Goal: Contribute content

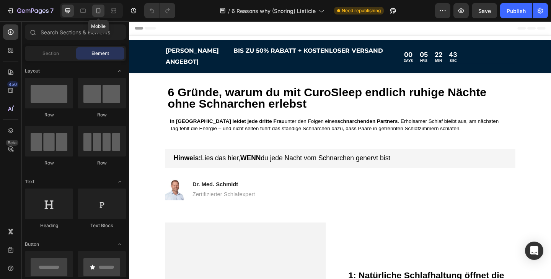
click at [98, 13] on icon at bounding box center [98, 10] width 4 height 5
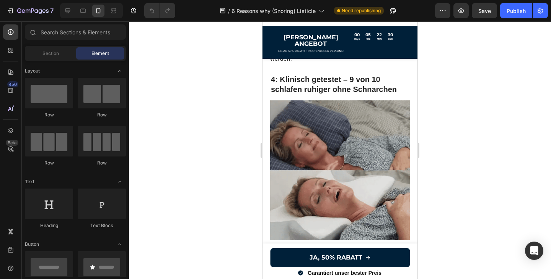
scroll to position [952, 0]
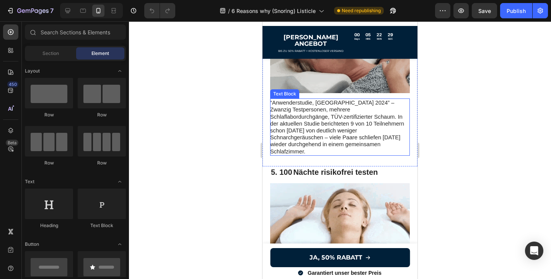
click at [330, 112] on span "“Anwenderstudie, [GEOGRAPHIC_DATA] 2024” – Zwanzig Testpersonen, mehrere Schlaf…" at bounding box center [337, 127] width 134 height 55
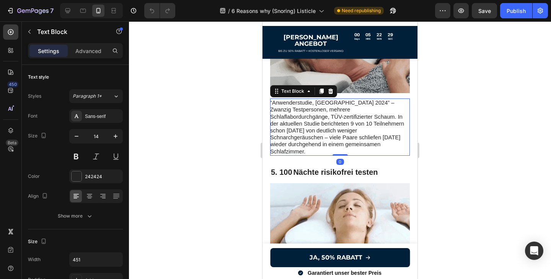
click at [356, 123] on span "“Anwenderstudie, [GEOGRAPHIC_DATA] 2024” – Zwanzig Testpersonen, mehrere Schlaf…" at bounding box center [337, 127] width 134 height 55
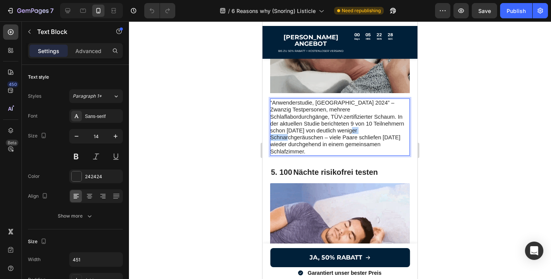
drag, startPoint x: 367, startPoint y: 122, endPoint x: 339, endPoint y: 120, distance: 27.6
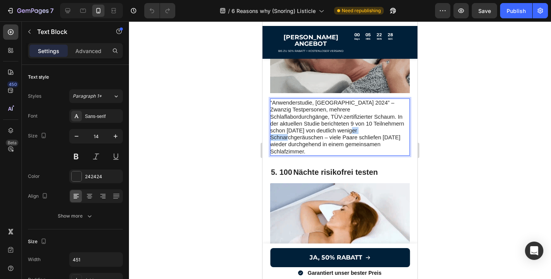
click at [339, 120] on span "“Anwenderstudie, [GEOGRAPHIC_DATA] 2024” – Zwanzig Testpersonen, mehrere Schlaf…" at bounding box center [337, 127] width 134 height 55
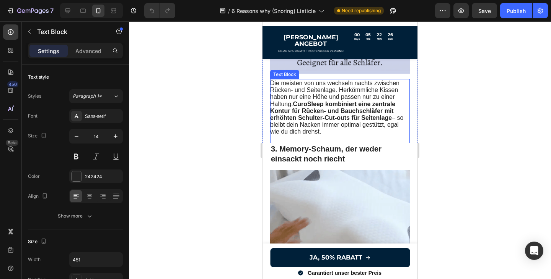
scroll to position [541, 0]
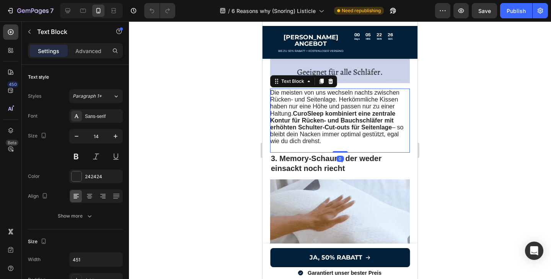
click at [335, 110] on strong "CuroSleep kombiniert eine zentrale Kontur für Rücken‑ und Bauchschläfer mit erh…" at bounding box center [332, 120] width 125 height 20
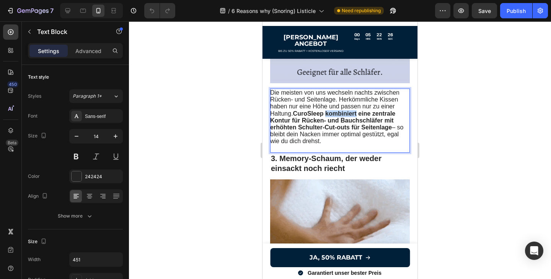
click at [335, 110] on strong "CuroSleep kombiniert eine zentrale Kontur für Rücken‑ und Bauchschläfer mit erh…" at bounding box center [332, 120] width 125 height 20
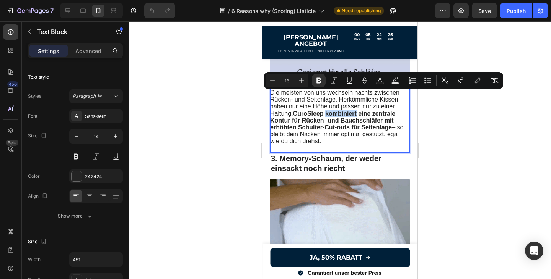
scroll to position [937, 0]
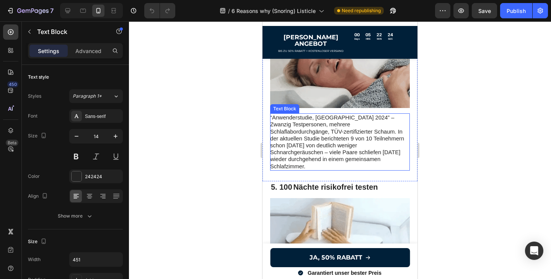
click at [357, 138] on span "“Anwenderstudie, [GEOGRAPHIC_DATA] 2024” – Zwanzig Testpersonen, mehrere Schlaf…" at bounding box center [337, 142] width 134 height 55
drag, startPoint x: 400, startPoint y: 148, endPoint x: 268, endPoint y: 104, distance: 139.0
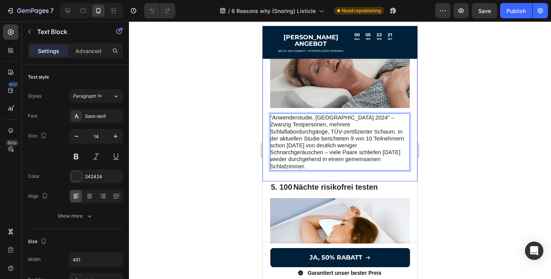
click at [268, 104] on div "“Anwenderstudie, [GEOGRAPHIC_DATA] 2024” – Zwanzig Testpersonen, mehrere Schlaf…" at bounding box center [339, 62] width 155 height 240
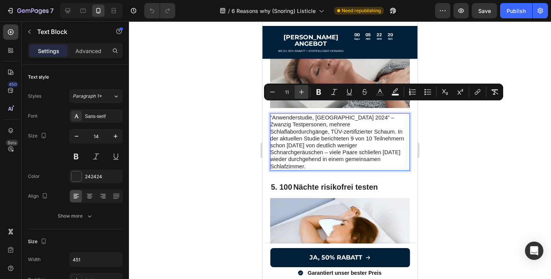
click at [301, 94] on icon "Editor contextual toolbar" at bounding box center [301, 92] width 5 height 5
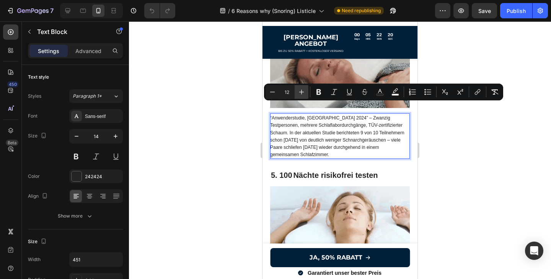
click at [301, 94] on icon "Editor contextual toolbar" at bounding box center [301, 92] width 5 height 5
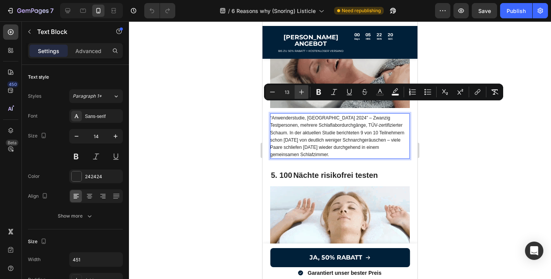
click at [301, 94] on icon "Editor contextual toolbar" at bounding box center [301, 92] width 5 height 5
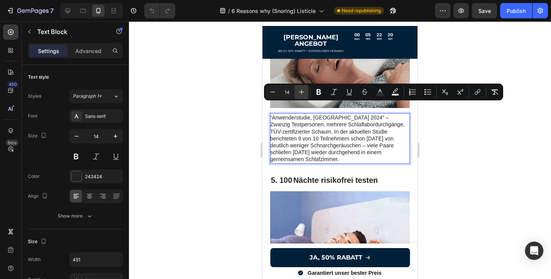
click at [301, 94] on icon "Editor contextual toolbar" at bounding box center [301, 92] width 5 height 5
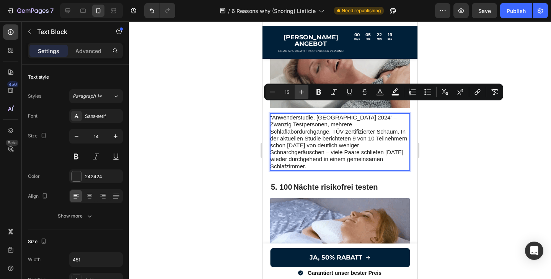
click at [301, 94] on icon "Editor contextual toolbar" at bounding box center [301, 92] width 5 height 5
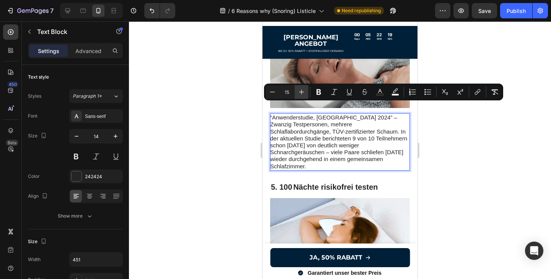
type input "16"
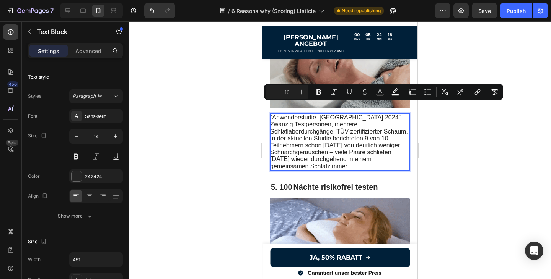
click at [354, 157] on p "“Anwenderstudie, [GEOGRAPHIC_DATA] 2024” – Zwanzig Testpersonen, mehrere Schlaf…" at bounding box center [339, 142] width 139 height 56
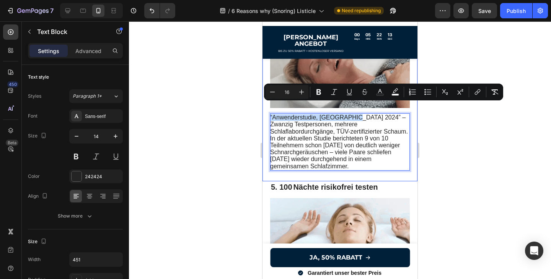
drag, startPoint x: 351, startPoint y: 108, endPoint x: 266, endPoint y: 108, distance: 85.3
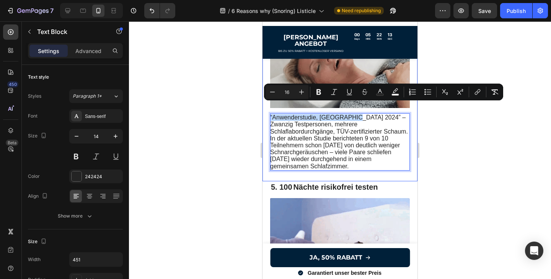
click at [266, 108] on div "“Anwenderstudie, [GEOGRAPHIC_DATA] 2024” – Zwanzig Testpersonen, mehrere Schlaf…" at bounding box center [339, 62] width 155 height 240
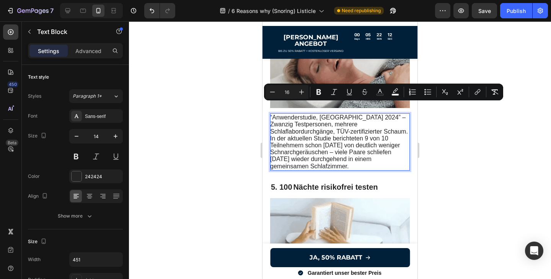
click at [352, 114] on span "“Anwenderstudie, [GEOGRAPHIC_DATA] 2024” – Zwanzig Testpersonen, mehrere Schlaf…" at bounding box center [339, 141] width 138 height 55
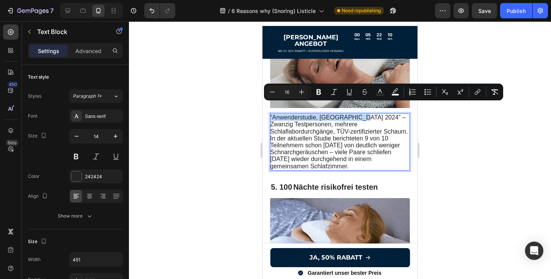
drag, startPoint x: 352, startPoint y: 106, endPoint x: 270, endPoint y: 107, distance: 81.8
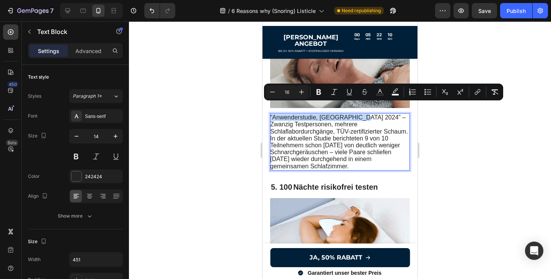
click at [270, 114] on span "“Anwenderstudie, [GEOGRAPHIC_DATA] 2024” – Zwanzig Testpersonen, mehrere Schlaf…" at bounding box center [339, 141] width 138 height 55
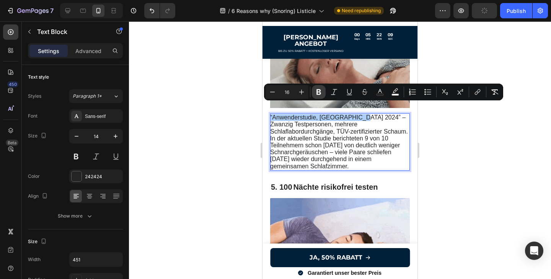
click at [317, 94] on icon "Editor contextual toolbar" at bounding box center [319, 92] width 8 height 8
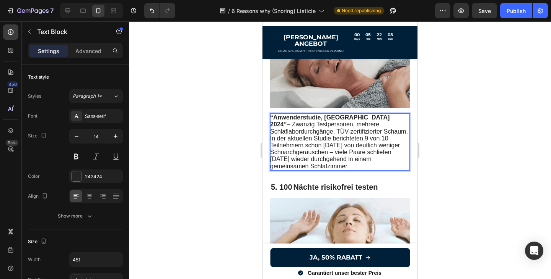
click at [366, 147] on span "“Anwenderstudie, [GEOGRAPHIC_DATA] 2024” – Zwanzig Testpersonen, mehrere Schlaf…" at bounding box center [339, 141] width 138 height 55
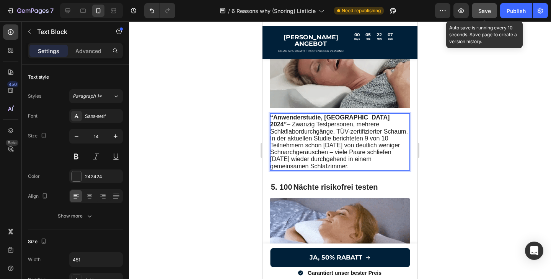
click at [482, 10] on span "Save" at bounding box center [484, 11] width 13 height 6
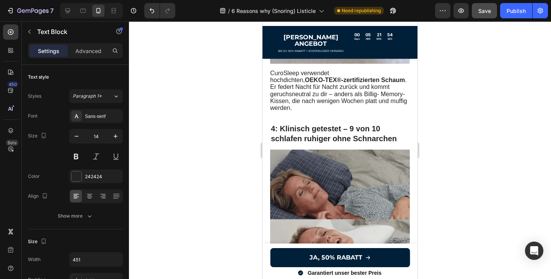
scroll to position [710, 0]
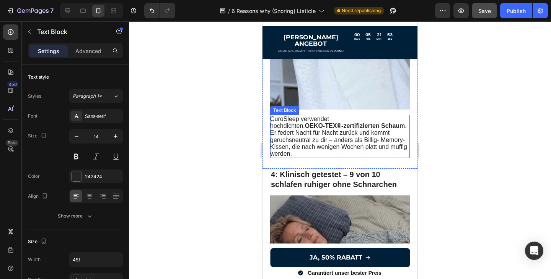
click at [354, 117] on span "CuroSleep verwendet hochdichten, OEKO‑TEX®‑zertifizierten Schaum . Er federt Na…" at bounding box center [338, 136] width 137 height 41
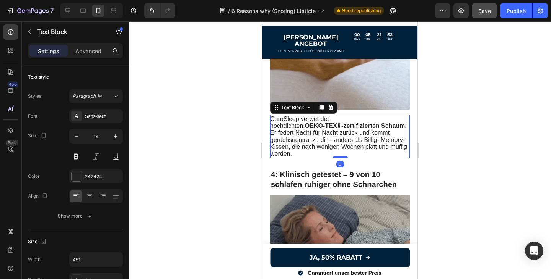
click at [354, 117] on span "CuroSleep verwendet hochdichten, OEKO‑TEX®‑zertifizierten Schaum . Er federt Na…" at bounding box center [338, 136] width 137 height 41
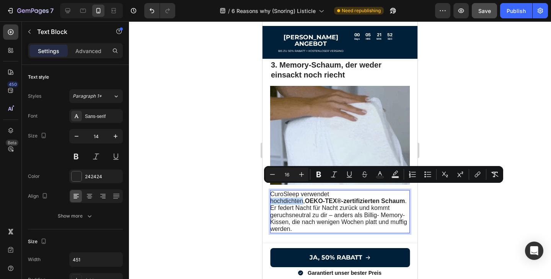
scroll to position [530, 0]
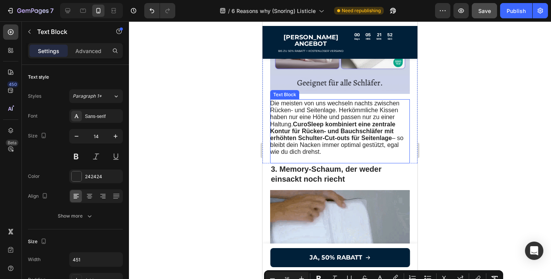
click at [344, 112] on span "Die meisten von uns wechseln nachts zwischen Rücken‑ und Seitenlage. Herkömmlic…" at bounding box center [336, 127] width 133 height 55
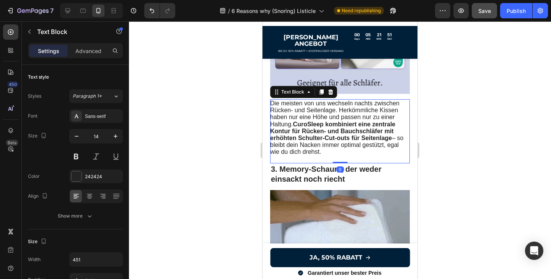
click at [344, 111] on span "Die meisten von uns wechseln nachts zwischen Rücken‑ und Seitenlage. Herkömmlic…" at bounding box center [336, 127] width 133 height 55
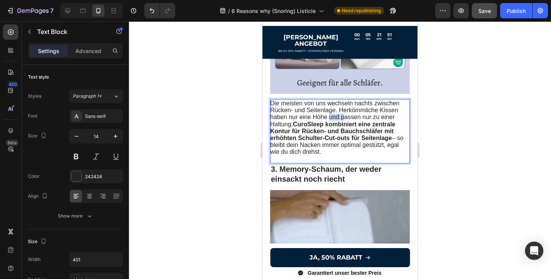
drag, startPoint x: 344, startPoint y: 111, endPoint x: 323, endPoint y: 111, distance: 21.0
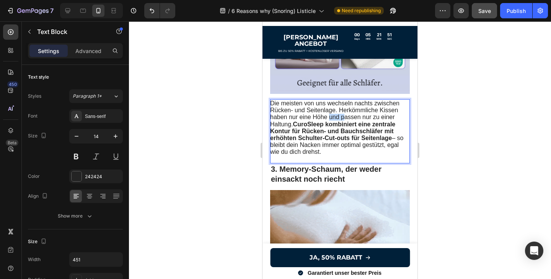
click at [323, 111] on span "Die meisten von uns wechseln nachts zwischen Rücken‑ und Seitenlage. Herkömmlic…" at bounding box center [336, 127] width 133 height 55
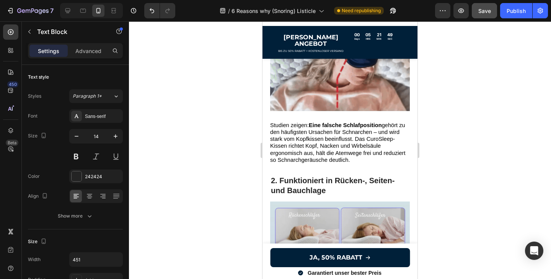
scroll to position [275, 0]
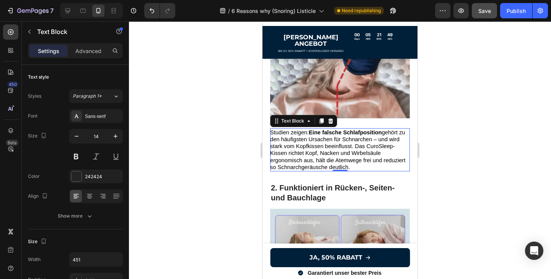
click at [329, 136] on span "Studien zeigen: Eine falsche Schlafposition gehört zu den häufigsten Ursachen f…" at bounding box center [337, 150] width 135 height 41
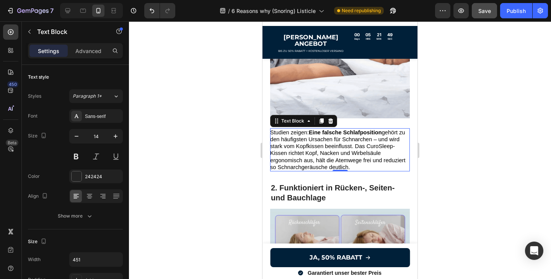
click at [329, 136] on span "Studien zeigen: Eine falsche Schlafposition gehört zu den häufigsten Ursachen f…" at bounding box center [337, 150] width 135 height 41
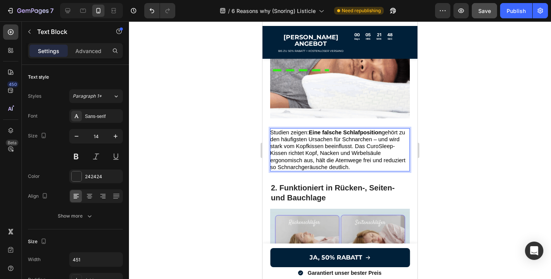
drag, startPoint x: 342, startPoint y: 161, endPoint x: 352, endPoint y: 161, distance: 9.9
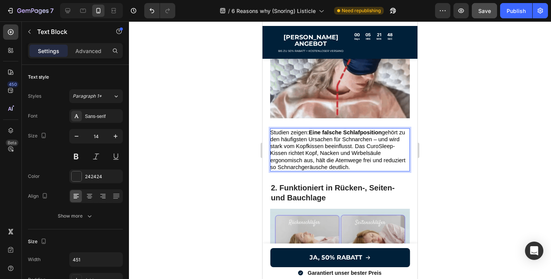
click at [343, 161] on span "Studien zeigen: Eine falsche Schlafposition gehört zu den häufigsten Ursachen f…" at bounding box center [337, 150] width 135 height 41
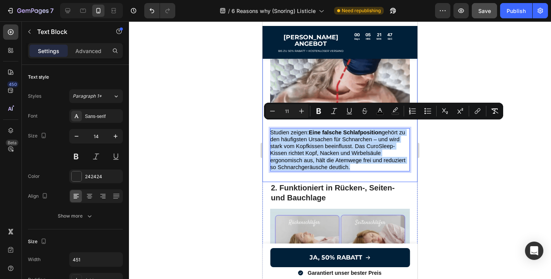
drag, startPoint x: 352, startPoint y: 161, endPoint x: 266, endPoint y: 126, distance: 93.6
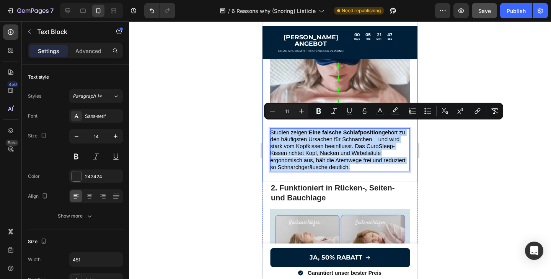
click at [266, 126] on div "1: Natürliche Schlafhaltung öffnet die Atemwege Heading Image Studien zeigen: E…" at bounding box center [339, 64] width 155 height 238
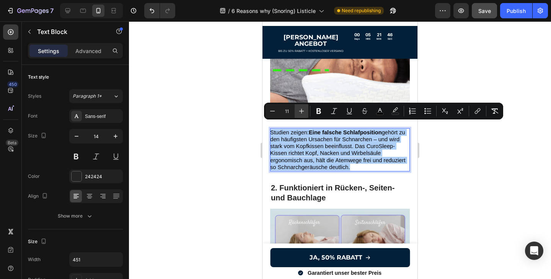
click at [299, 110] on icon "Editor contextual toolbar" at bounding box center [301, 111] width 8 height 8
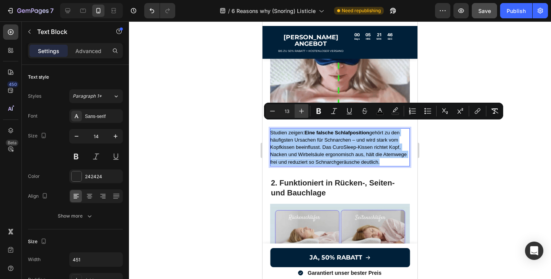
click at [299, 110] on icon "Editor contextual toolbar" at bounding box center [301, 111] width 8 height 8
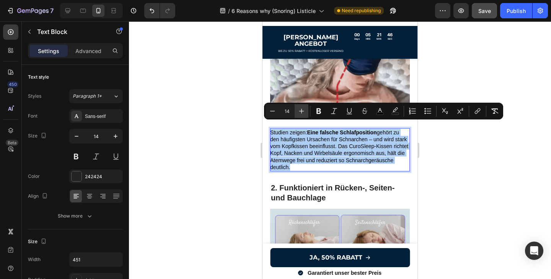
click at [299, 110] on icon "Editor contextual toolbar" at bounding box center [301, 111] width 8 height 8
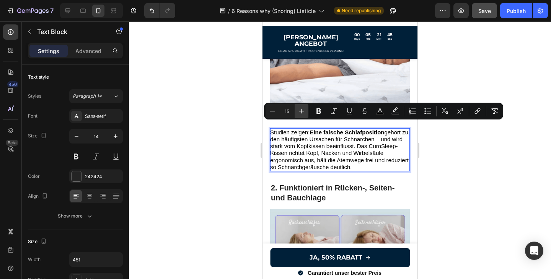
click at [299, 110] on icon "Editor contextual toolbar" at bounding box center [301, 111] width 8 height 8
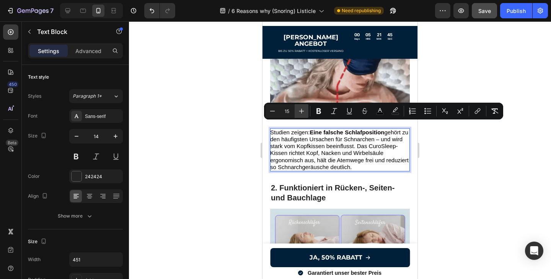
type input "16"
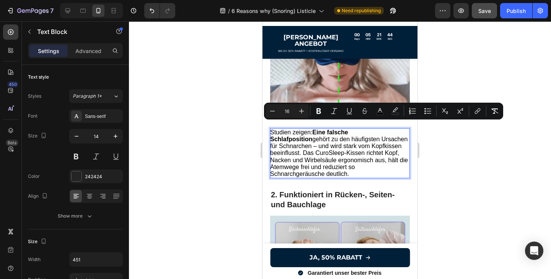
click at [379, 164] on span "Studien zeigen: Eine falsche Schlafposition gehört zu den häufigsten Ursachen f…" at bounding box center [339, 153] width 138 height 48
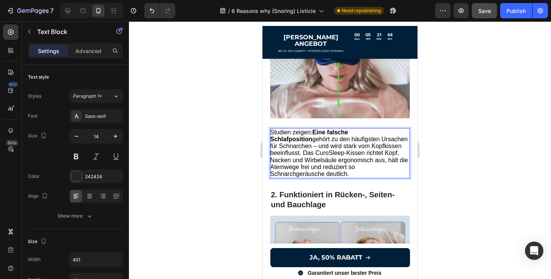
click at [449, 170] on div at bounding box center [340, 150] width 422 height 258
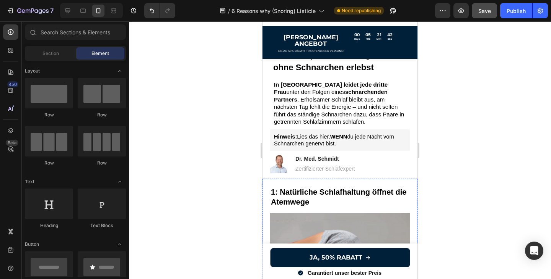
scroll to position [11, 0]
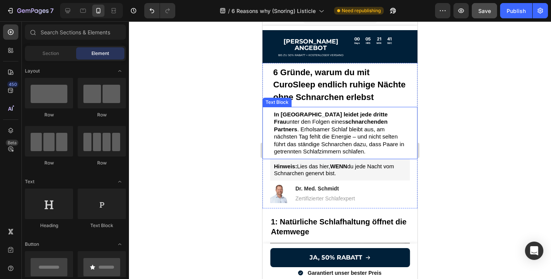
click at [349, 119] on p "In [GEOGRAPHIC_DATA] leidet jede dritte Frau unter den Folgen eines schnarchend…" at bounding box center [340, 133] width 132 height 45
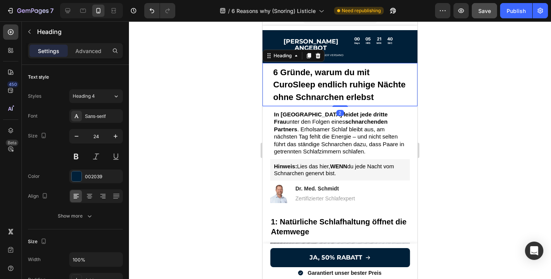
click at [354, 82] on strong "6 Gründe, warum du mit CuroSleep endlich ruhige Nächte ohne Schnarchen erlebst" at bounding box center [339, 85] width 132 height 34
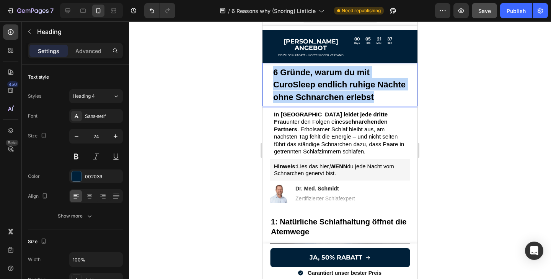
drag, startPoint x: 375, startPoint y: 90, endPoint x: 268, endPoint y: 67, distance: 109.8
click at [268, 67] on div "6 Gründe, warum du mit CuroSleep endlich ruhige Nächte ohne Schnarchen erlebst …" at bounding box center [339, 84] width 155 height 43
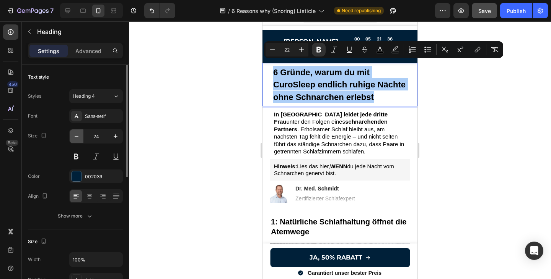
click at [71, 139] on button "button" at bounding box center [77, 137] width 14 height 14
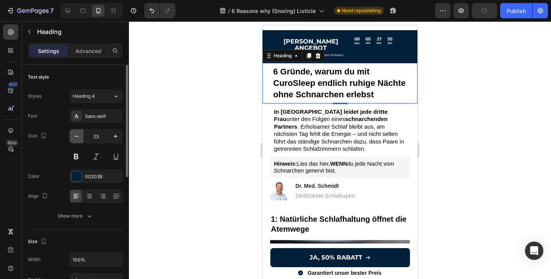
click at [71, 139] on button "button" at bounding box center [77, 137] width 14 height 14
type input "22"
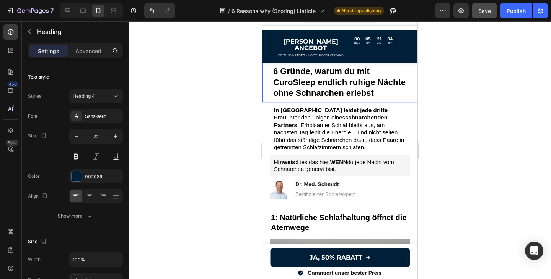
click at [382, 85] on p "6 Gründe, warum du mit CuroSleep endlich ruhige Nächte ohne Schnarchen erlebst" at bounding box center [339, 82] width 133 height 33
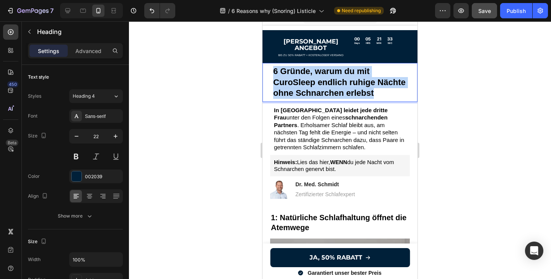
drag, startPoint x: 371, startPoint y: 87, endPoint x: 272, endPoint y: 67, distance: 101.1
click at [272, 67] on h1 "6 Gründe, warum du mit CuroSleep endlich ruhige Nächte ohne Schnarchen erlebst" at bounding box center [340, 82] width 140 height 39
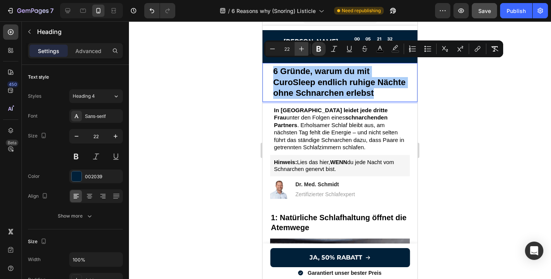
click at [304, 48] on icon "Editor contextual toolbar" at bounding box center [301, 49] width 8 height 8
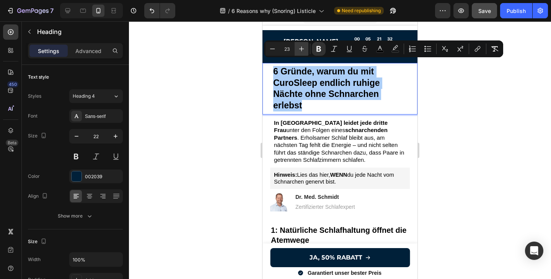
click at [304, 48] on icon "Editor contextual toolbar" at bounding box center [301, 49] width 8 height 8
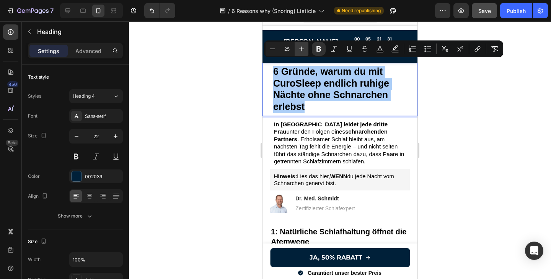
click at [304, 48] on icon "Editor contextual toolbar" at bounding box center [301, 49] width 8 height 8
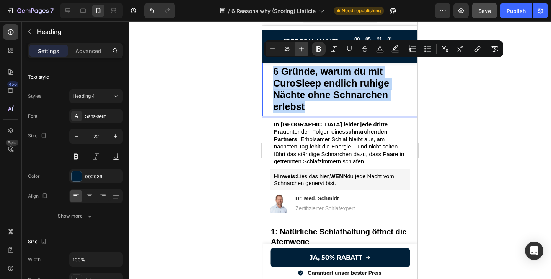
type input "26"
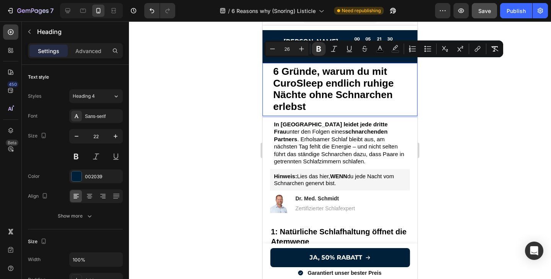
click at [324, 103] on p "6 Gründe, warum du mit CuroSleep endlich ruhige Nächte ohne Schnarchen erlebst" at bounding box center [339, 89] width 133 height 47
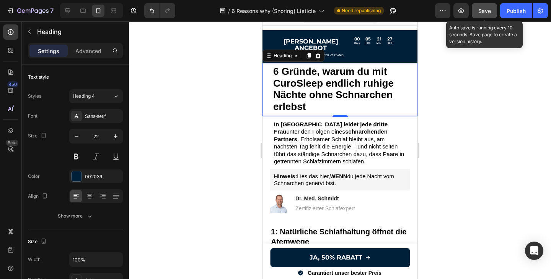
click at [483, 16] on button "Save" at bounding box center [483, 10] width 25 height 15
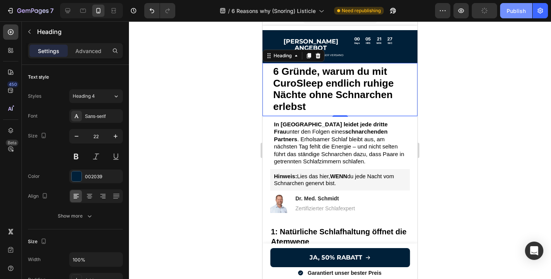
click at [515, 12] on div "Publish" at bounding box center [515, 11] width 19 height 8
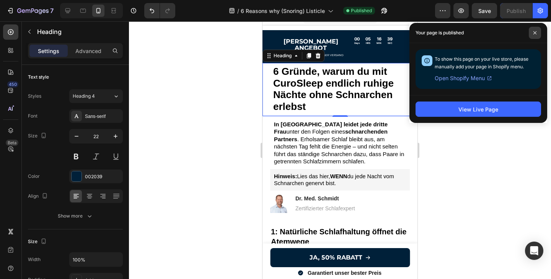
click at [532, 35] on span at bounding box center [534, 33] width 12 height 12
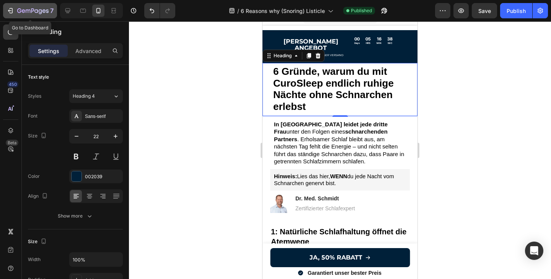
click at [11, 10] on icon "button" at bounding box center [10, 11] width 8 height 8
